Goal: Subscribe to service/newsletter

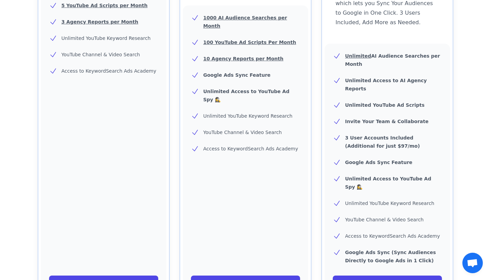
scroll to position [327, 0]
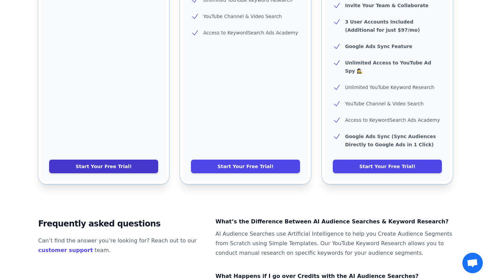
click at [90, 160] on link "Start Your Free Trial!" at bounding box center [103, 167] width 109 height 14
